Goal: Task Accomplishment & Management: Use online tool/utility

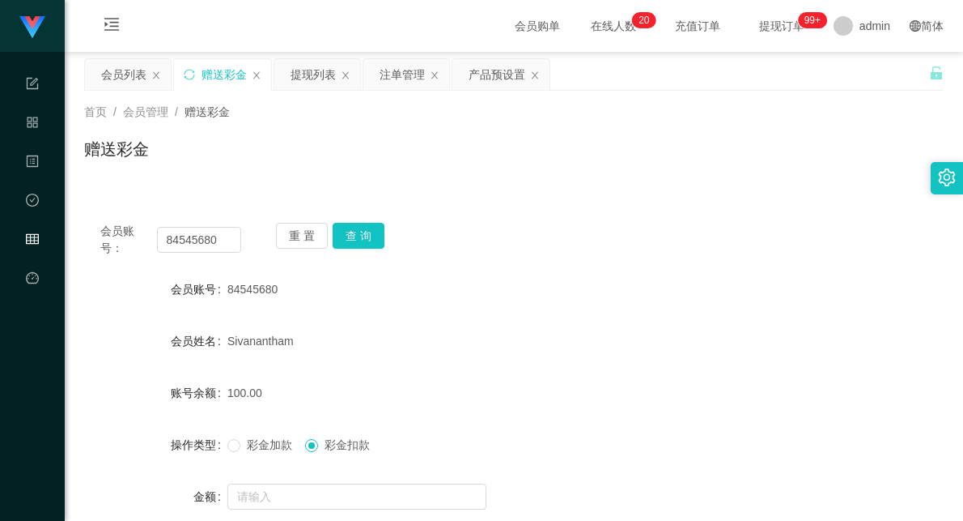
click at [200, 227] on input "84545680" at bounding box center [199, 240] width 84 height 26
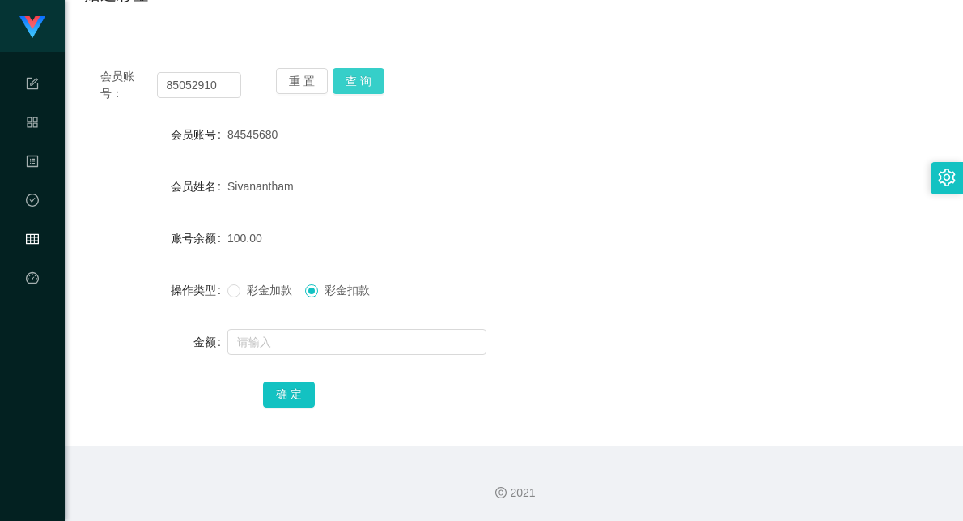
type input "85052910"
click at [369, 82] on button "查 询" at bounding box center [359, 81] width 52 height 26
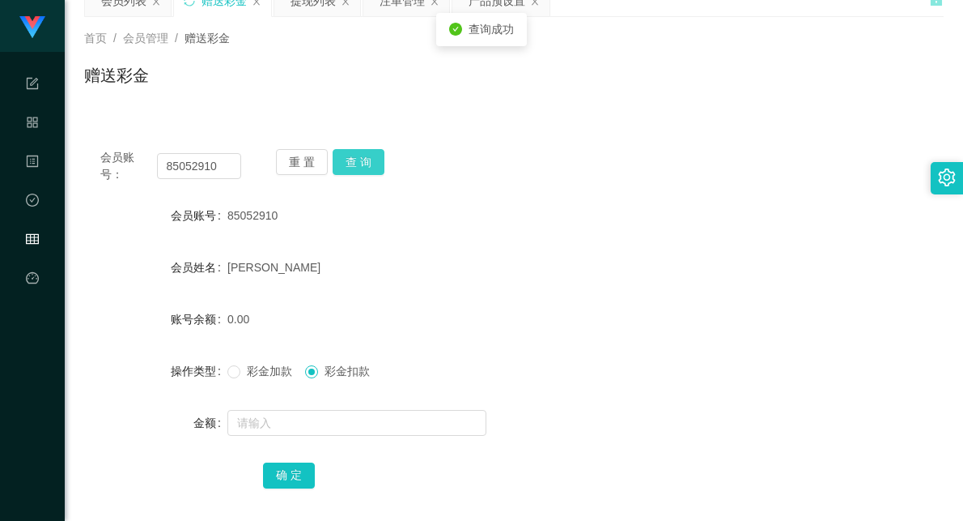
scroll to position [0, 0]
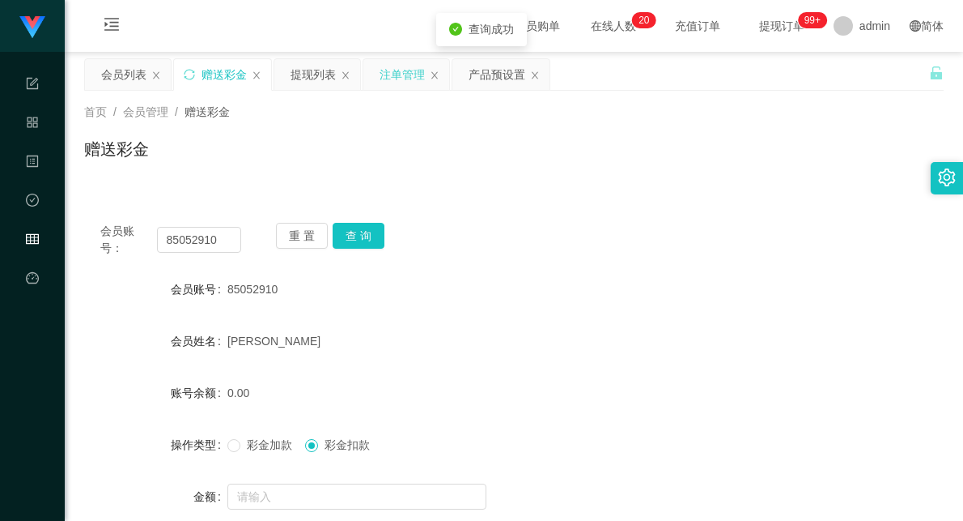
click at [397, 78] on div "注单管理" at bounding box center [402, 74] width 45 height 31
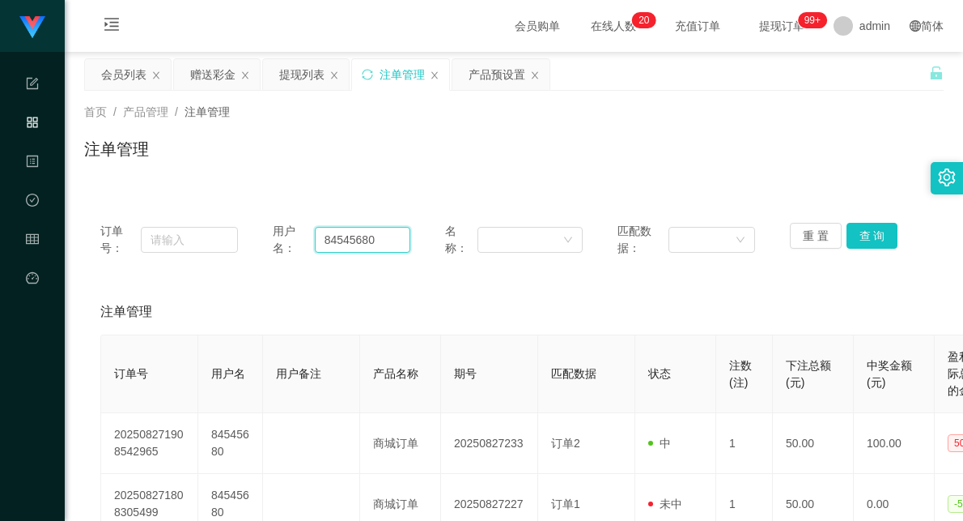
click at [338, 243] on input "84545680" at bounding box center [363, 240] width 96 height 26
click at [337, 243] on input "84545680" at bounding box center [363, 240] width 96 height 26
paste input "505291"
type input "85052910"
click at [877, 229] on button "查 询" at bounding box center [873, 236] width 52 height 26
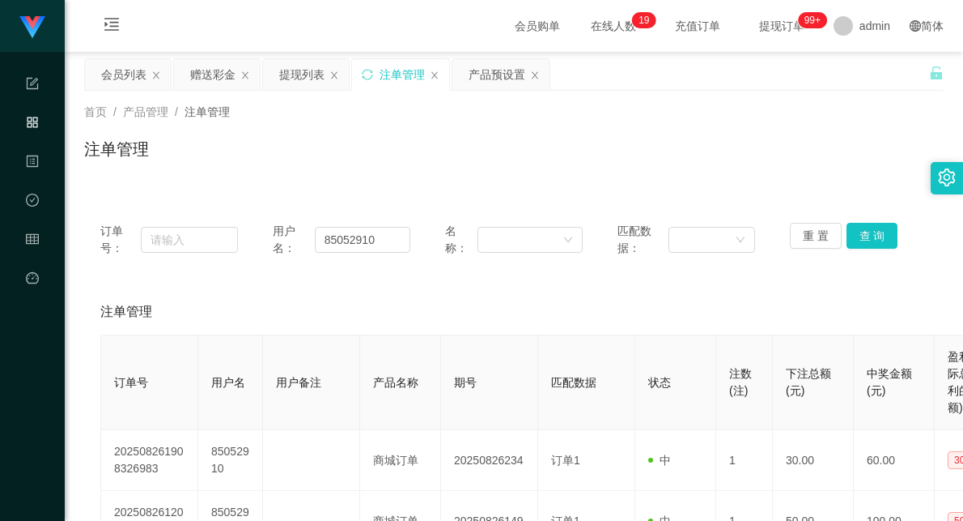
click at [262, 181] on div "首页 / 产品管理 / 注单管理 / 注单管理" at bounding box center [514, 139] width 899 height 96
click at [200, 78] on div "赠送彩金" at bounding box center [212, 74] width 45 height 31
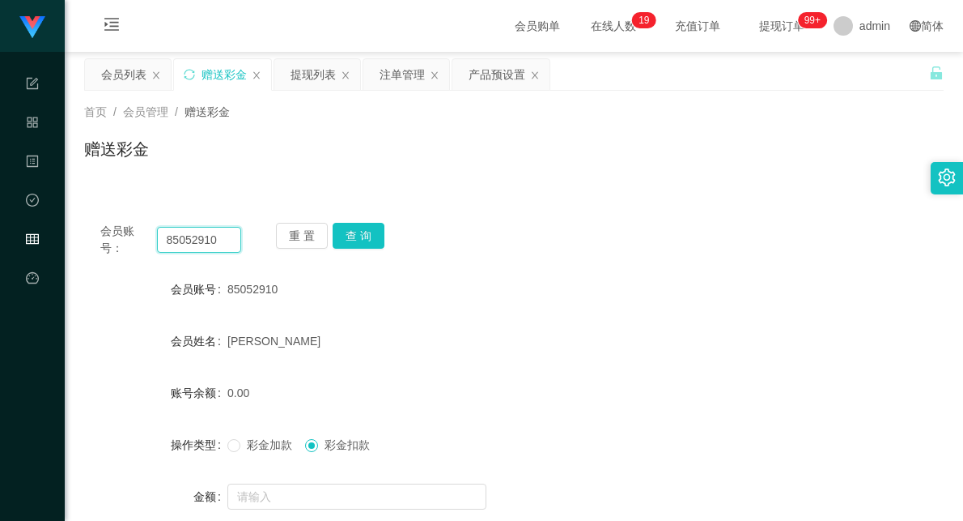
click at [176, 240] on input "85052910" at bounding box center [199, 240] width 84 height 26
type input "84545680"
click at [374, 238] on button "查 询" at bounding box center [359, 236] width 52 height 26
drag, startPoint x: 220, startPoint y: 236, endPoint x: 105, endPoint y: 231, distance: 115.1
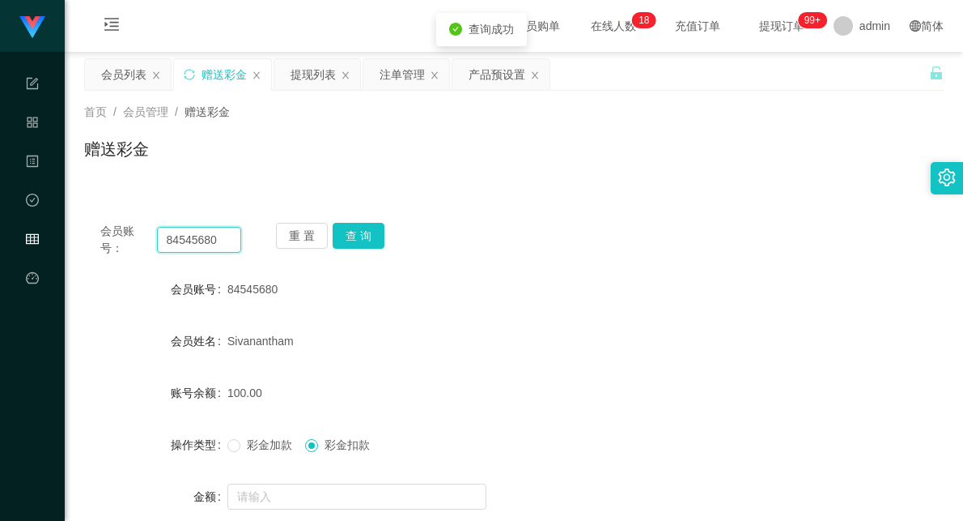
click at [105, 231] on div "会员账号： 84545680" at bounding box center [170, 240] width 141 height 34
paste input "84545680"
type input "84545680"
